Goal: Navigation & Orientation: Find specific page/section

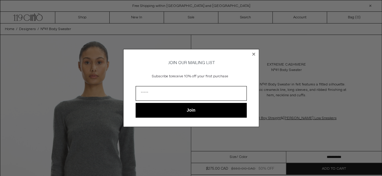
click at [251, 52] on circle "Close dialog" at bounding box center [253, 55] width 6 height 6
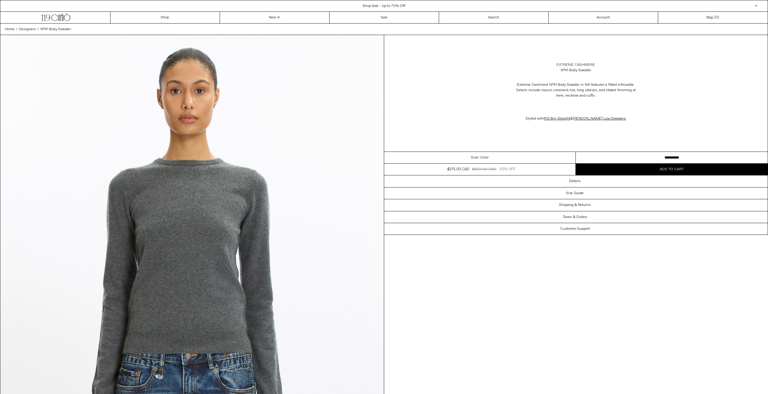
click at [569, 64] on link "Extreme Cashmere" at bounding box center [575, 64] width 39 height 5
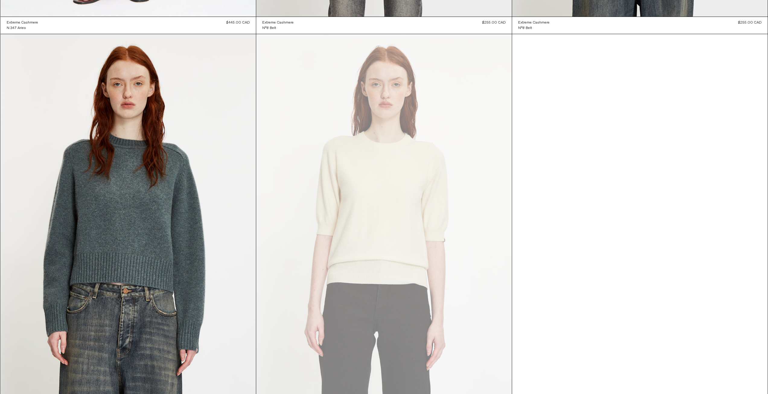
scroll to position [7280, 0]
